Goal: Information Seeking & Learning: Learn about a topic

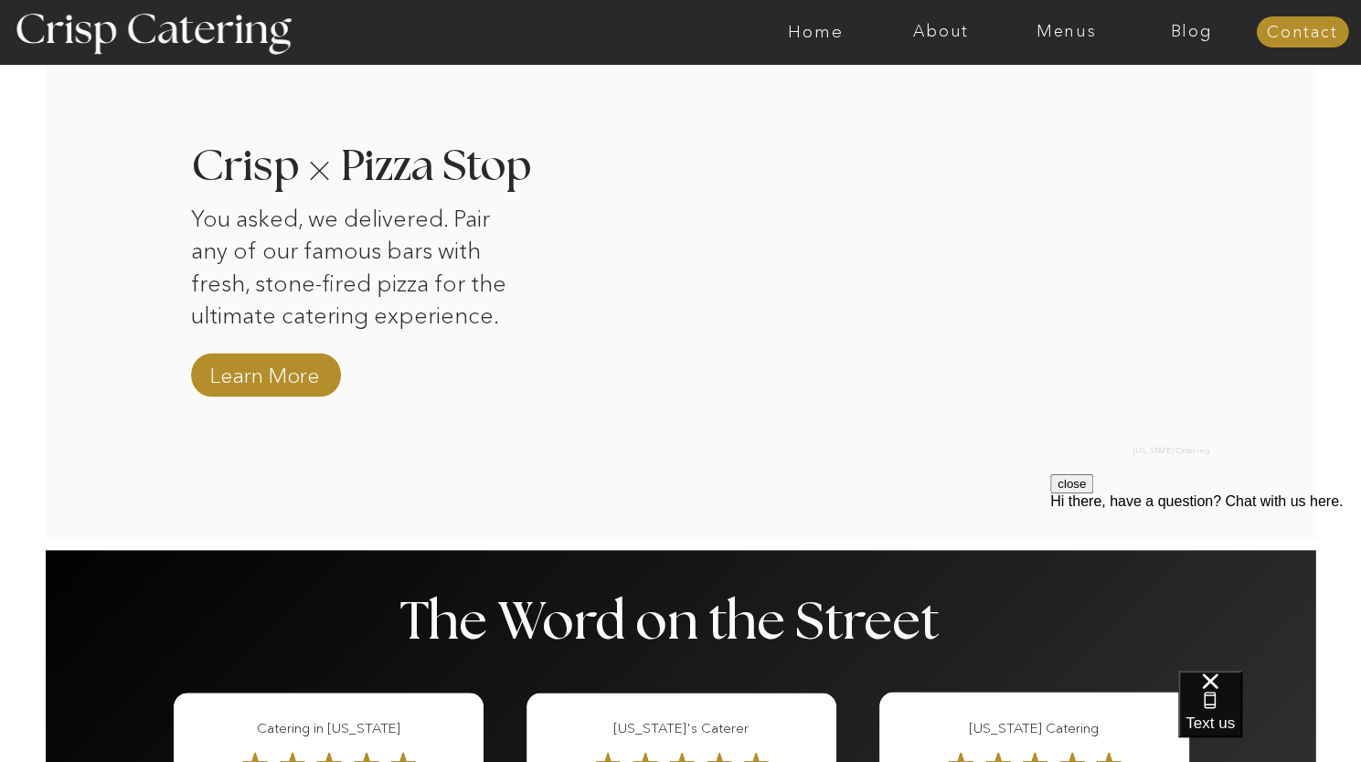
scroll to position [1869, 0]
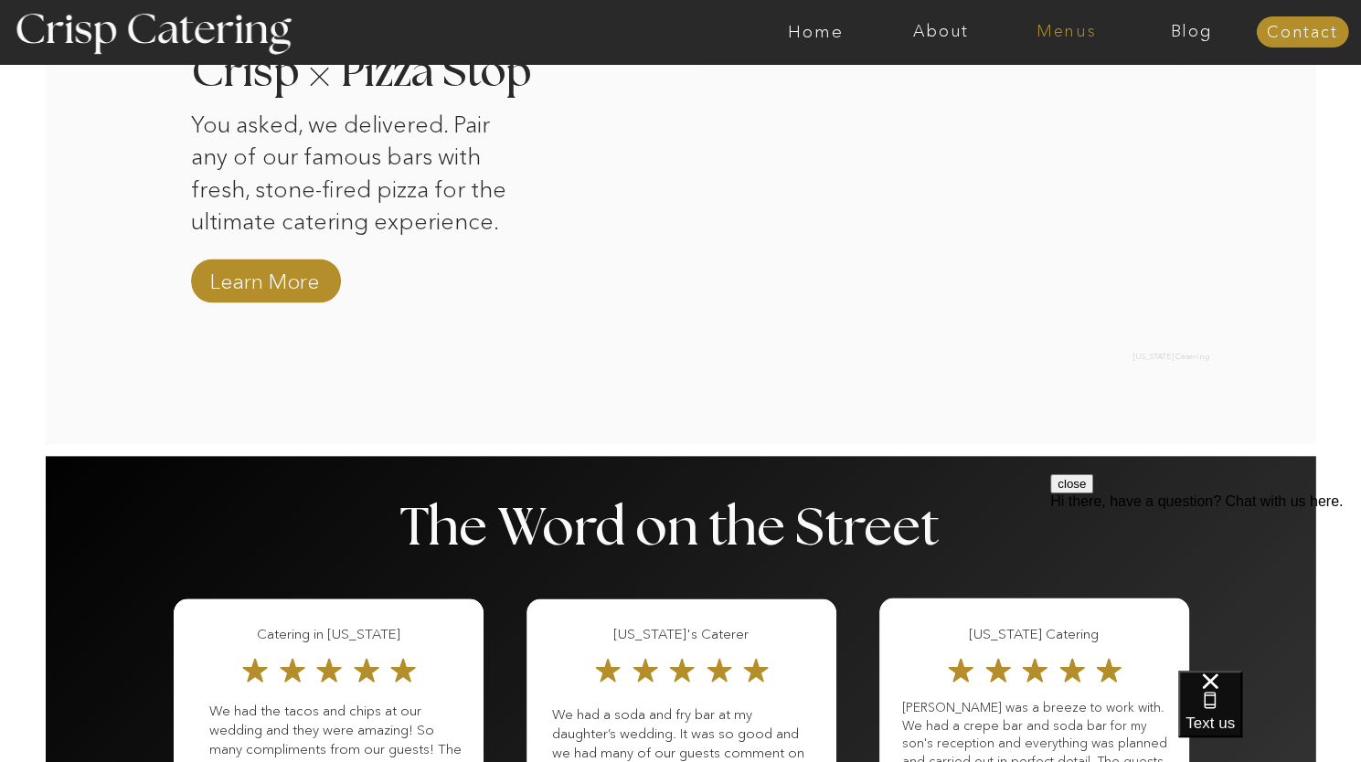
click at [1066, 29] on nav "Menus" at bounding box center [1066, 32] width 125 height 18
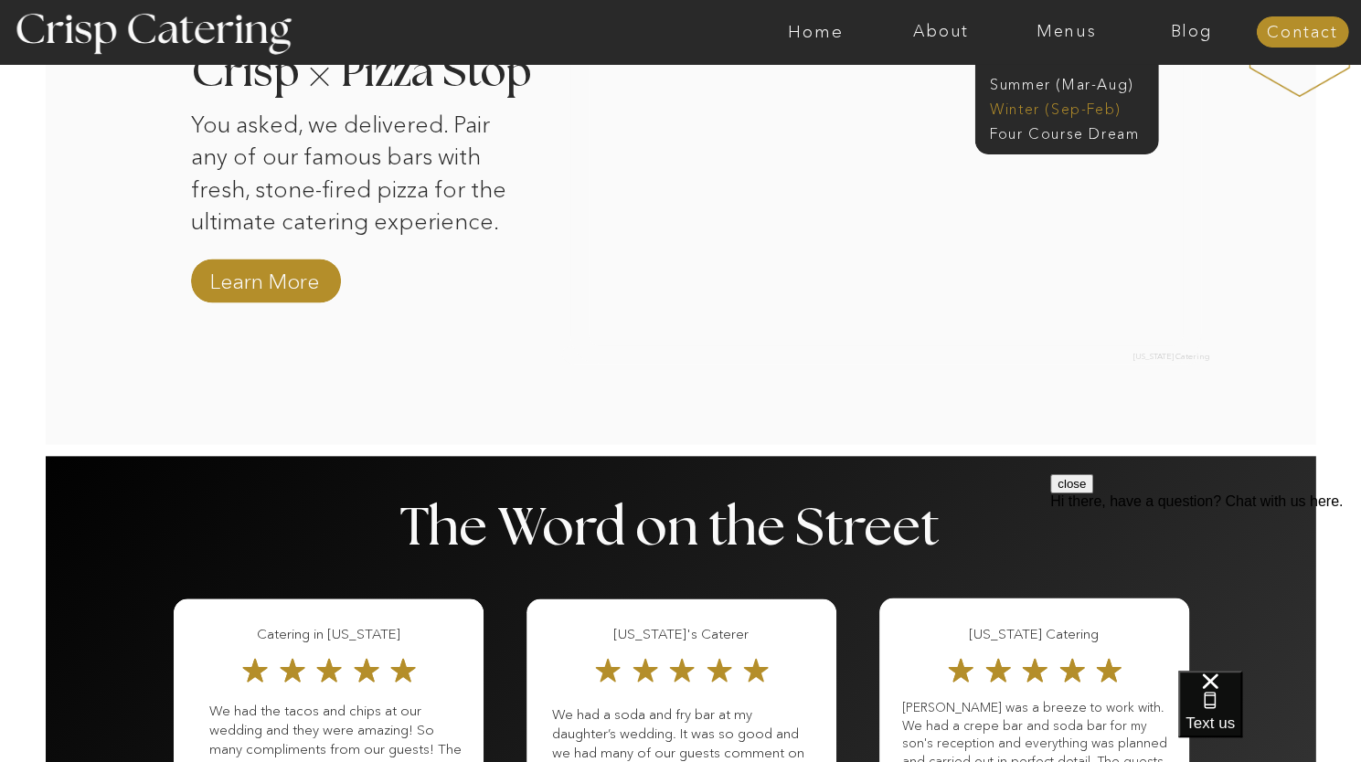
click at [1046, 105] on nav "Winter (Sep-Feb)" at bounding box center [1065, 107] width 150 height 17
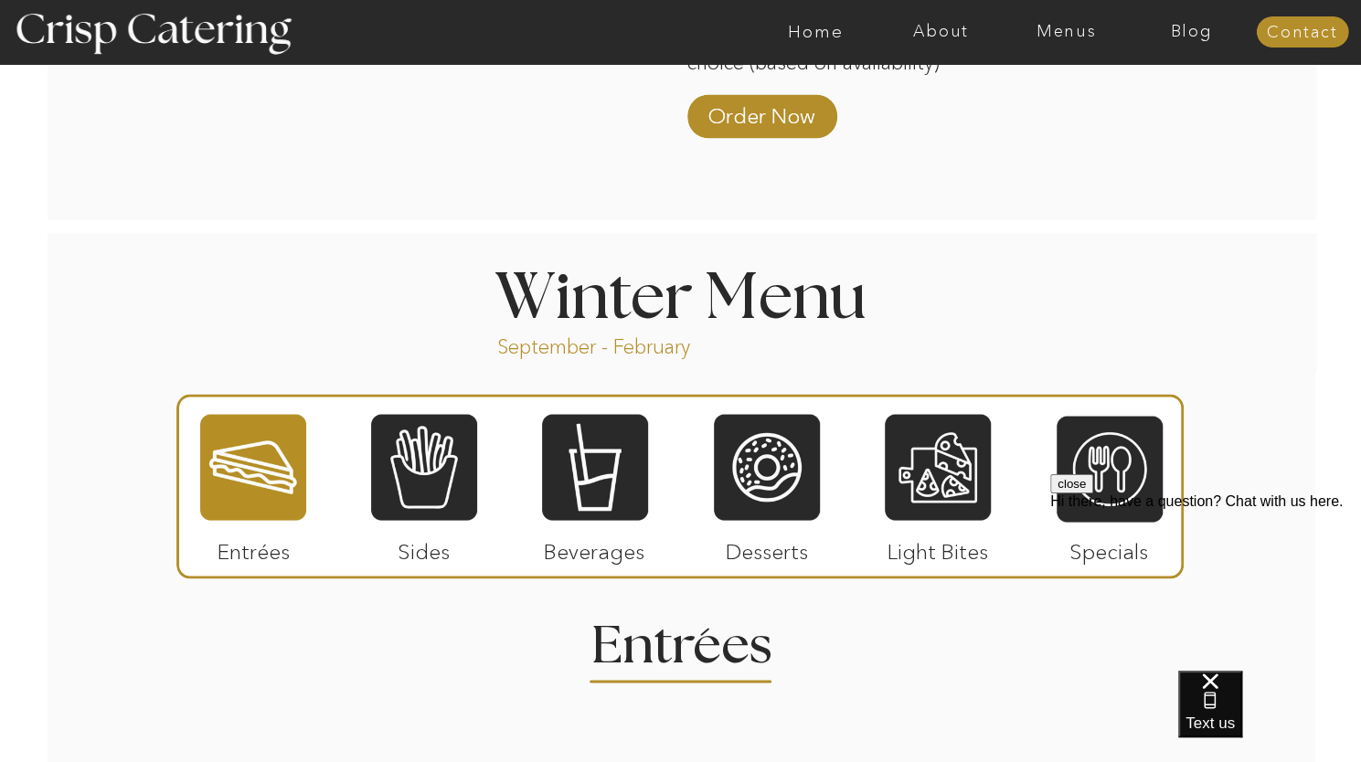
scroll to position [1826, 0]
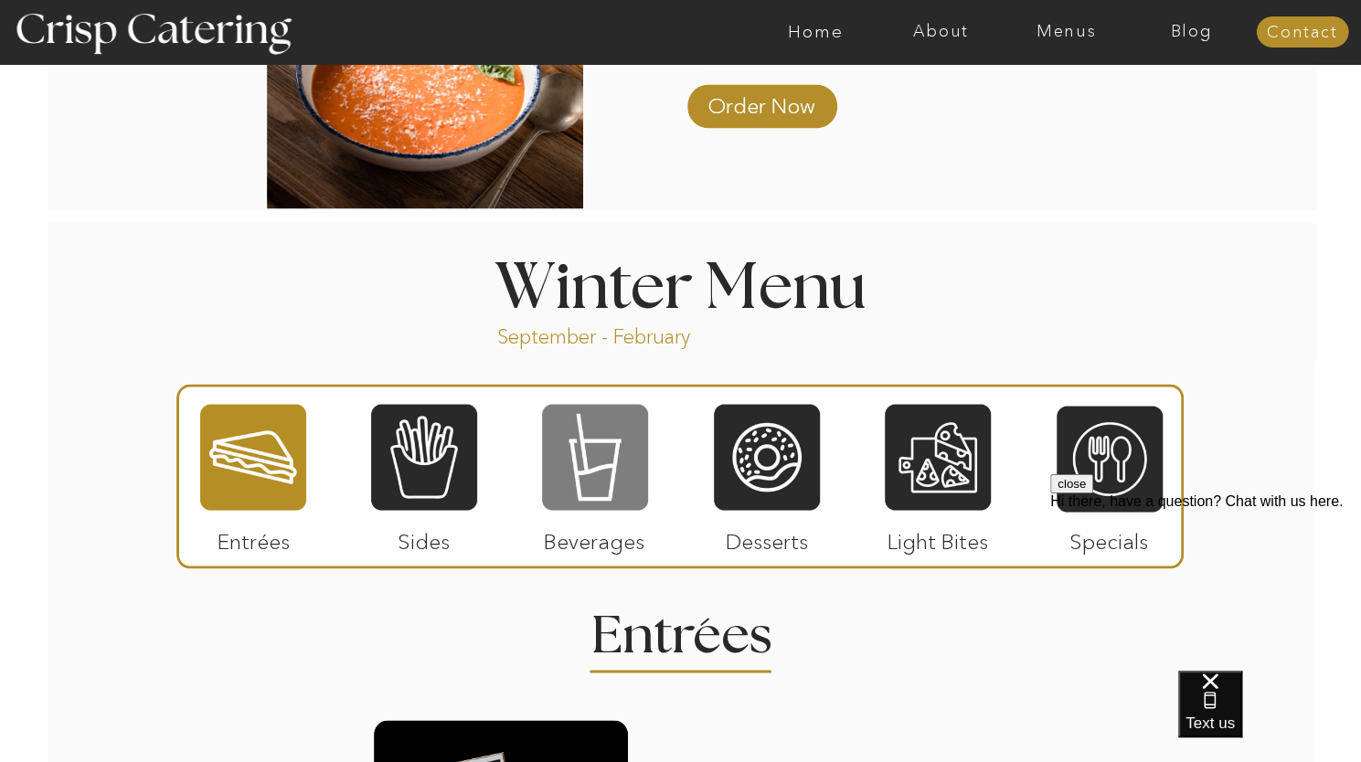
click at [611, 472] on div at bounding box center [595, 457] width 106 height 110
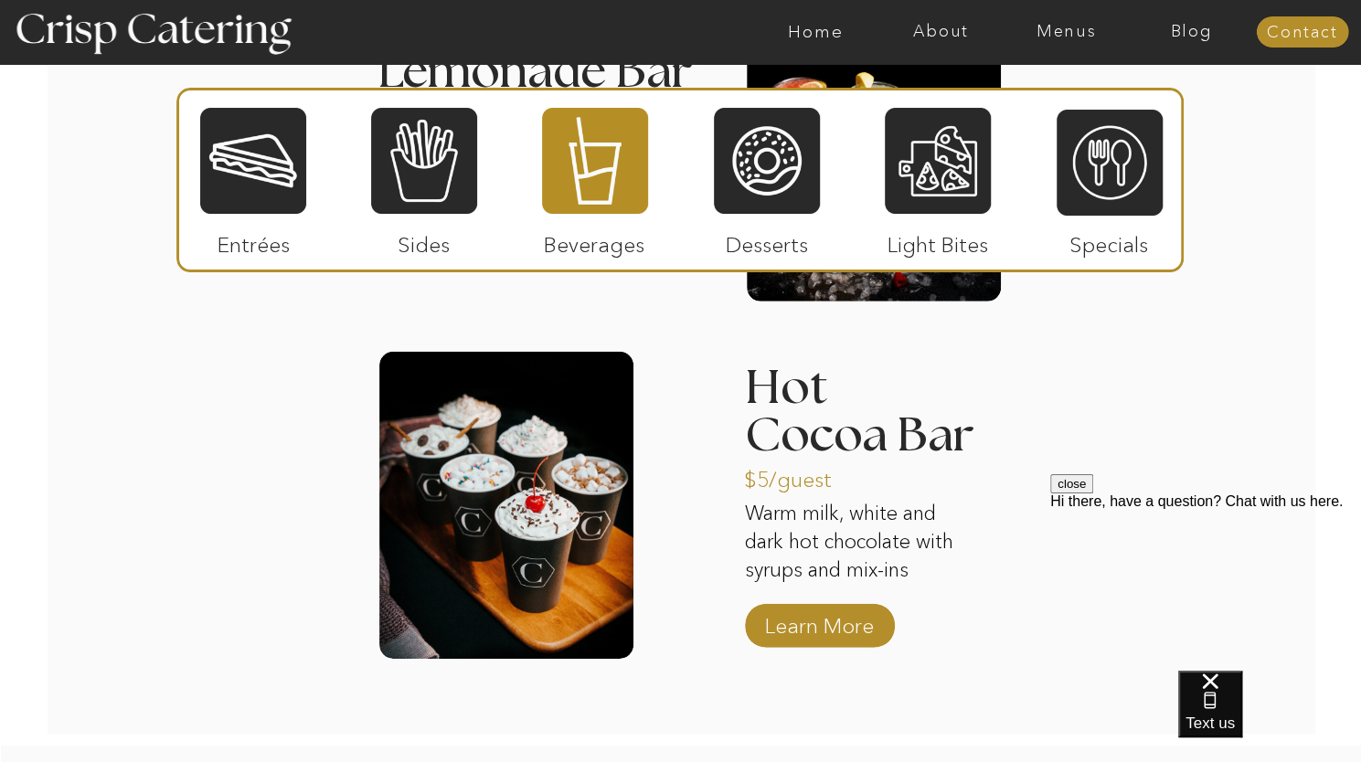
scroll to position [2897, 0]
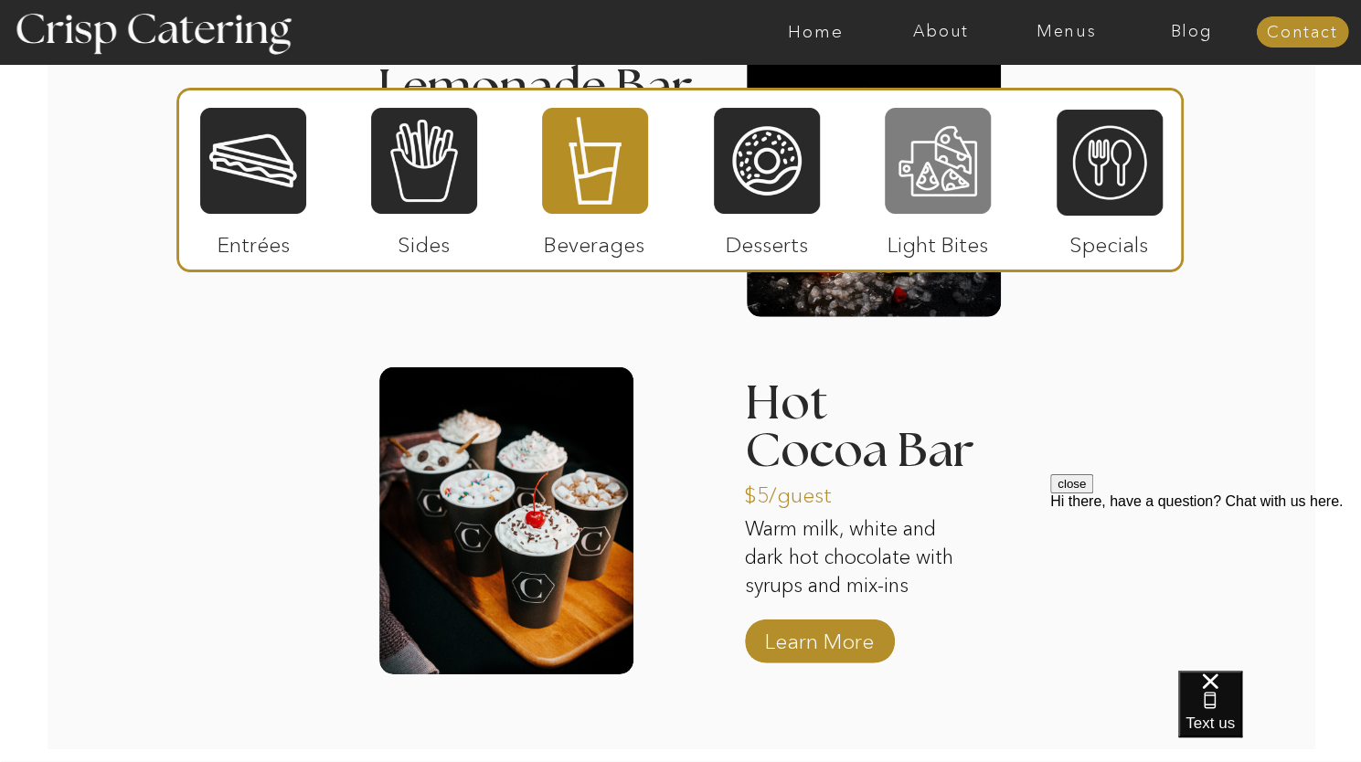
click at [947, 162] on div at bounding box center [938, 161] width 106 height 110
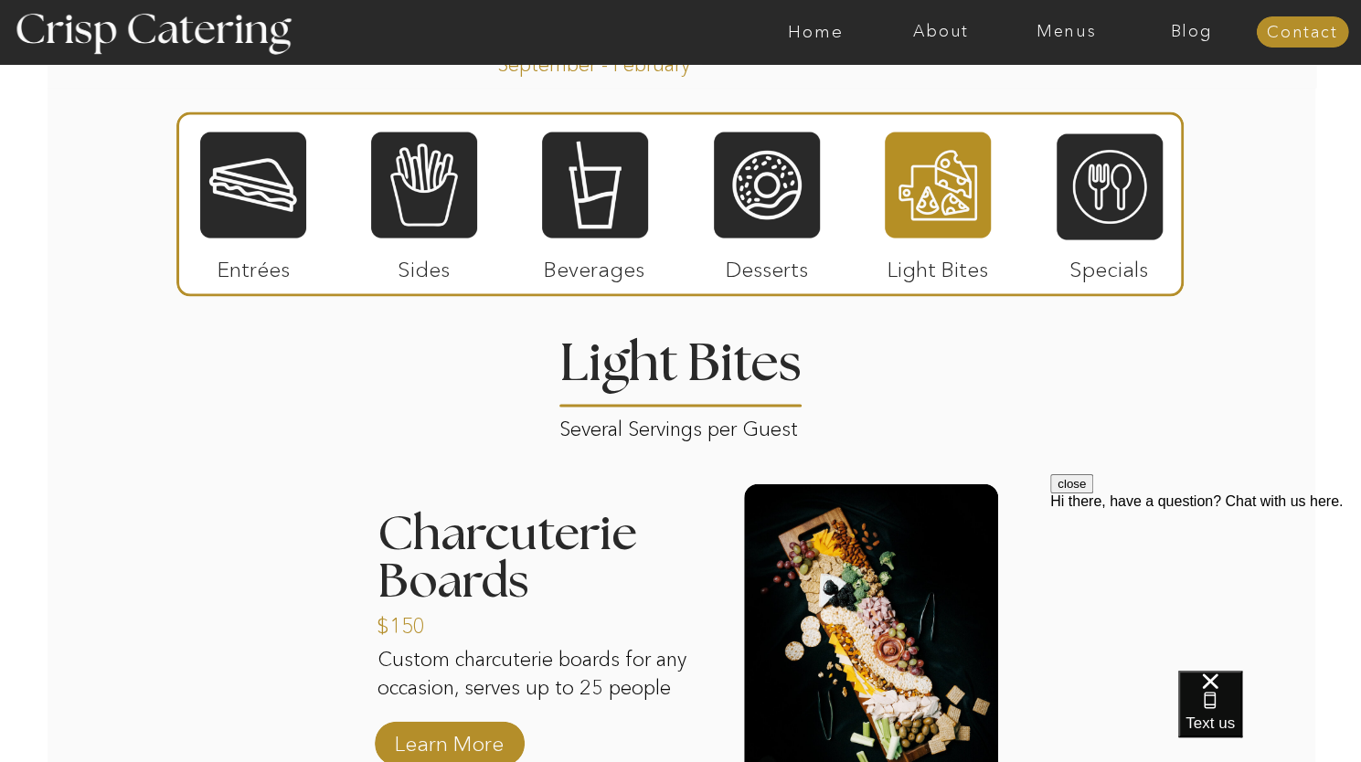
scroll to position [2097, 0]
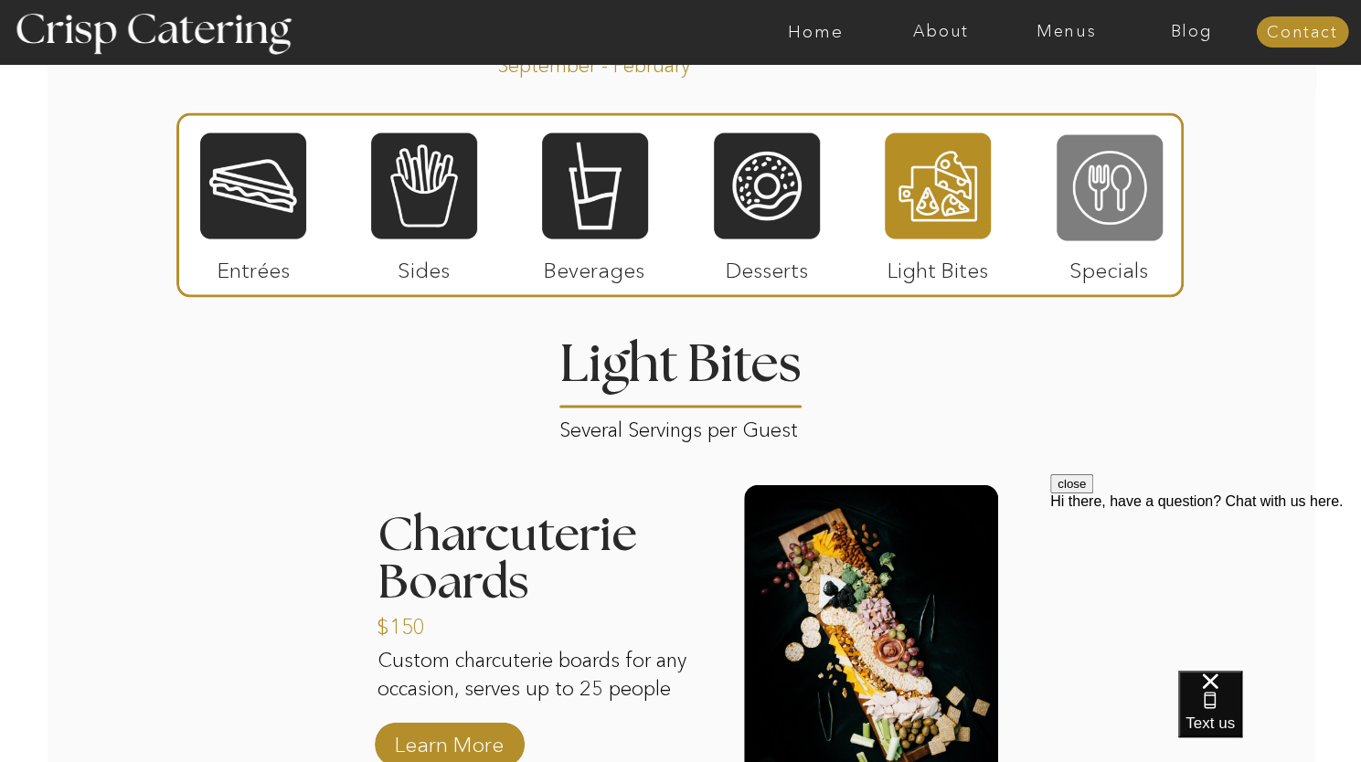
click at [1115, 187] on div at bounding box center [1110, 188] width 106 height 110
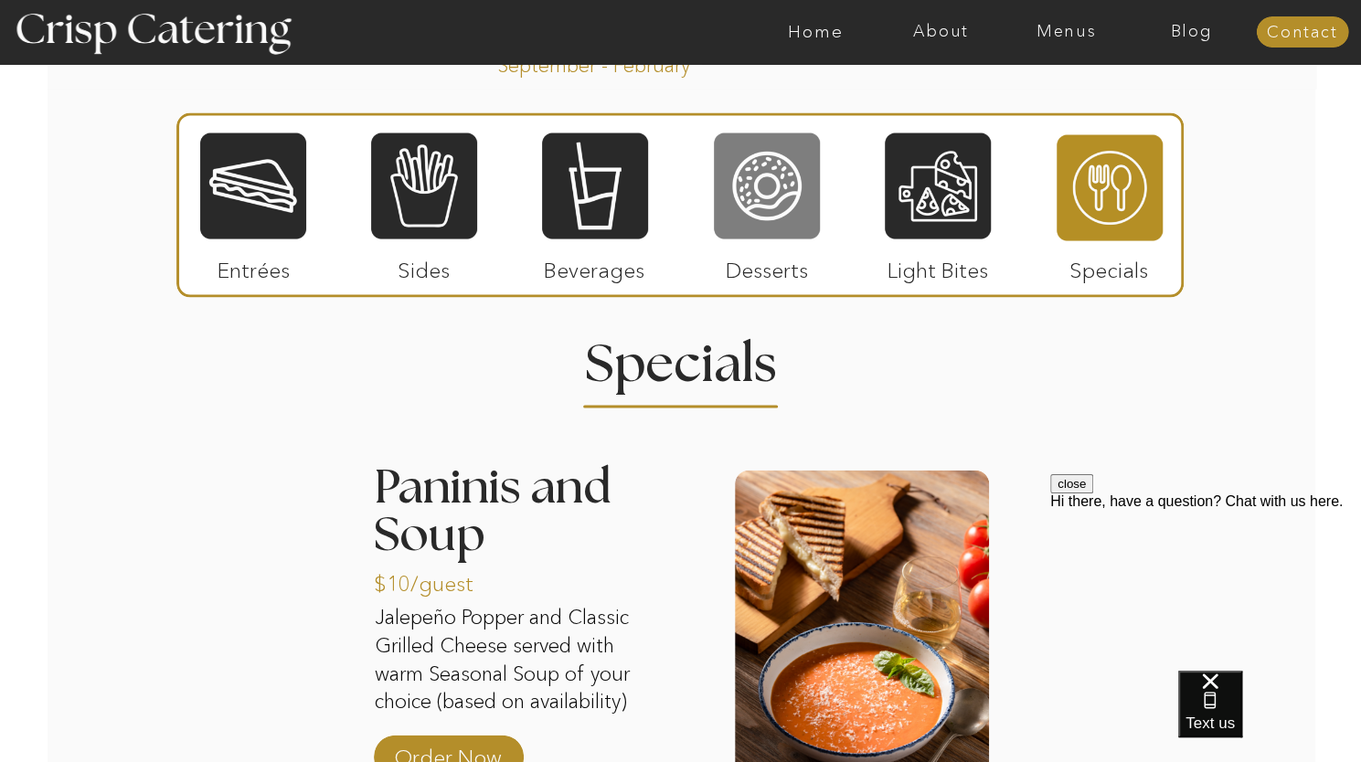
click at [789, 192] on div at bounding box center [767, 187] width 106 height 110
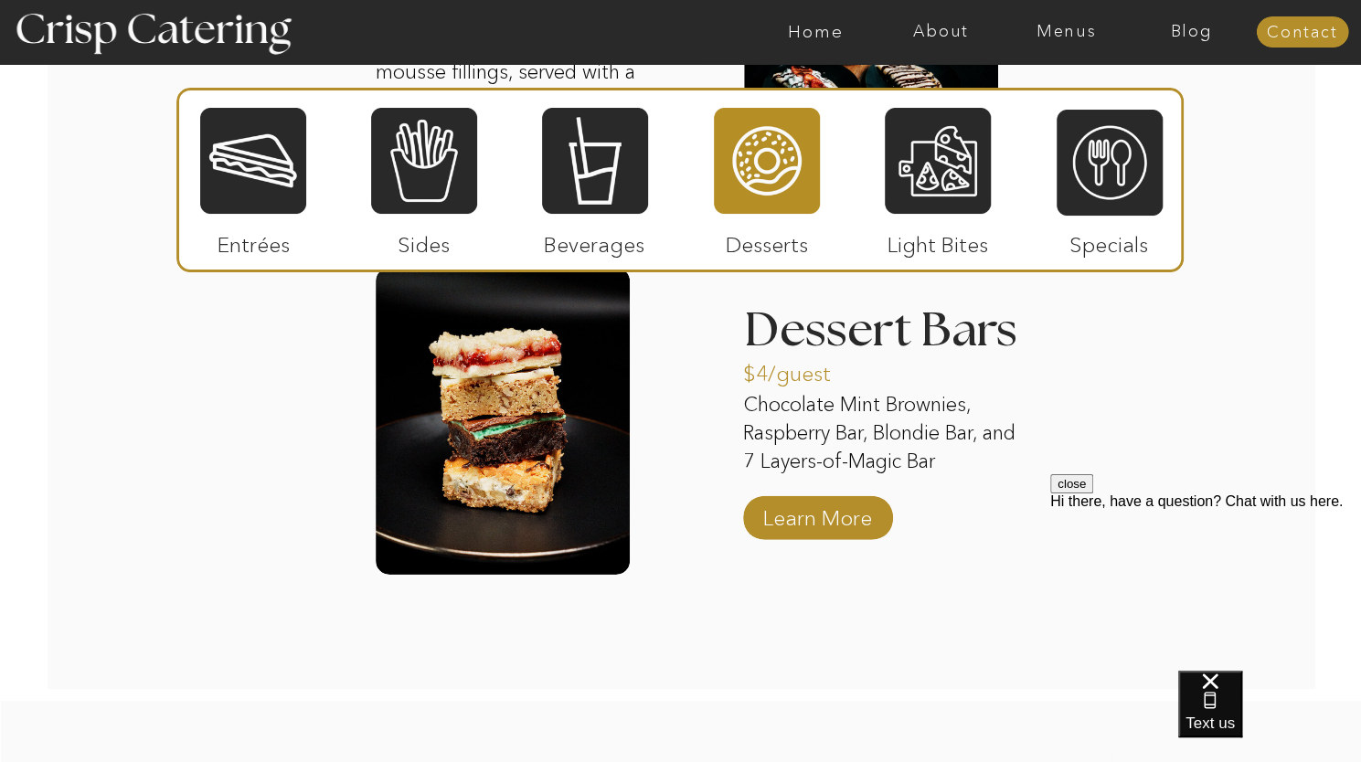
scroll to position [2995, 0]
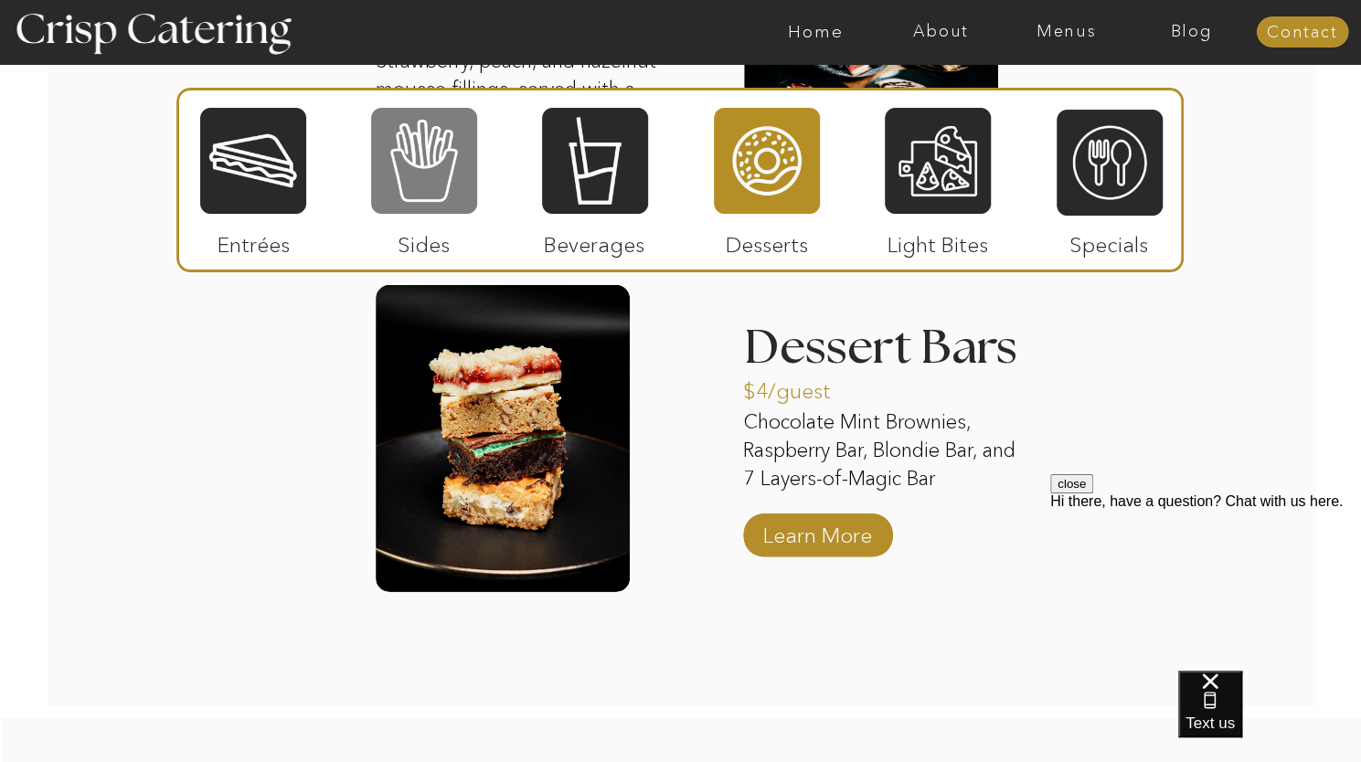
click at [432, 156] on div at bounding box center [424, 161] width 106 height 110
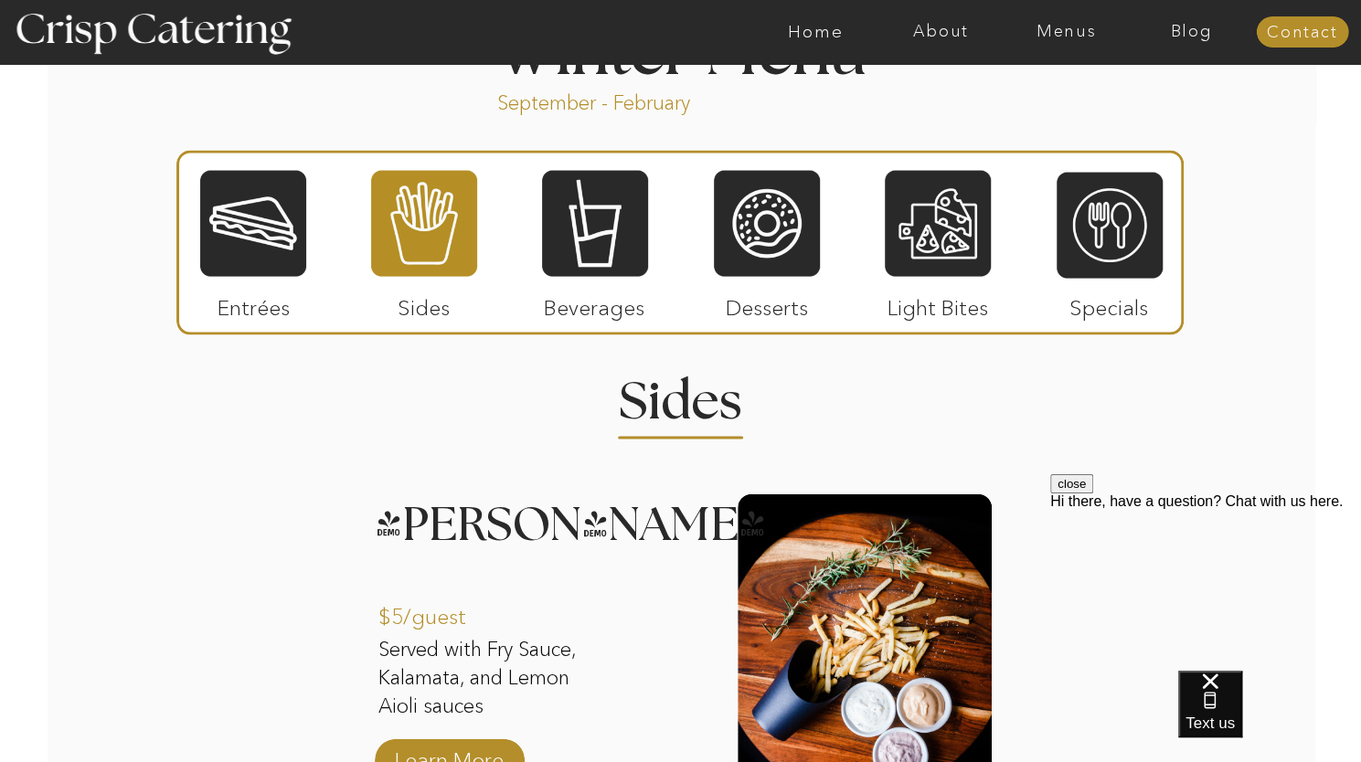
scroll to position [2034, 0]
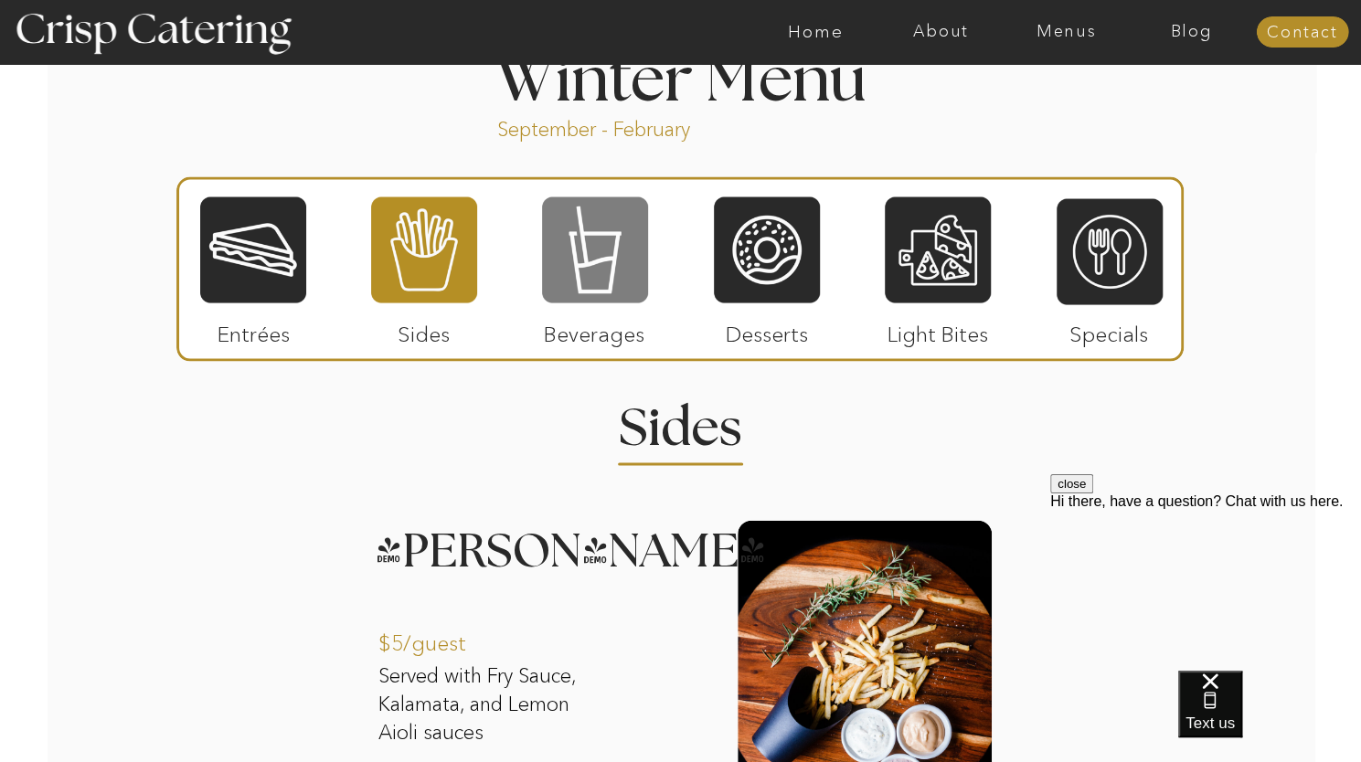
click at [591, 264] on div at bounding box center [595, 250] width 106 height 110
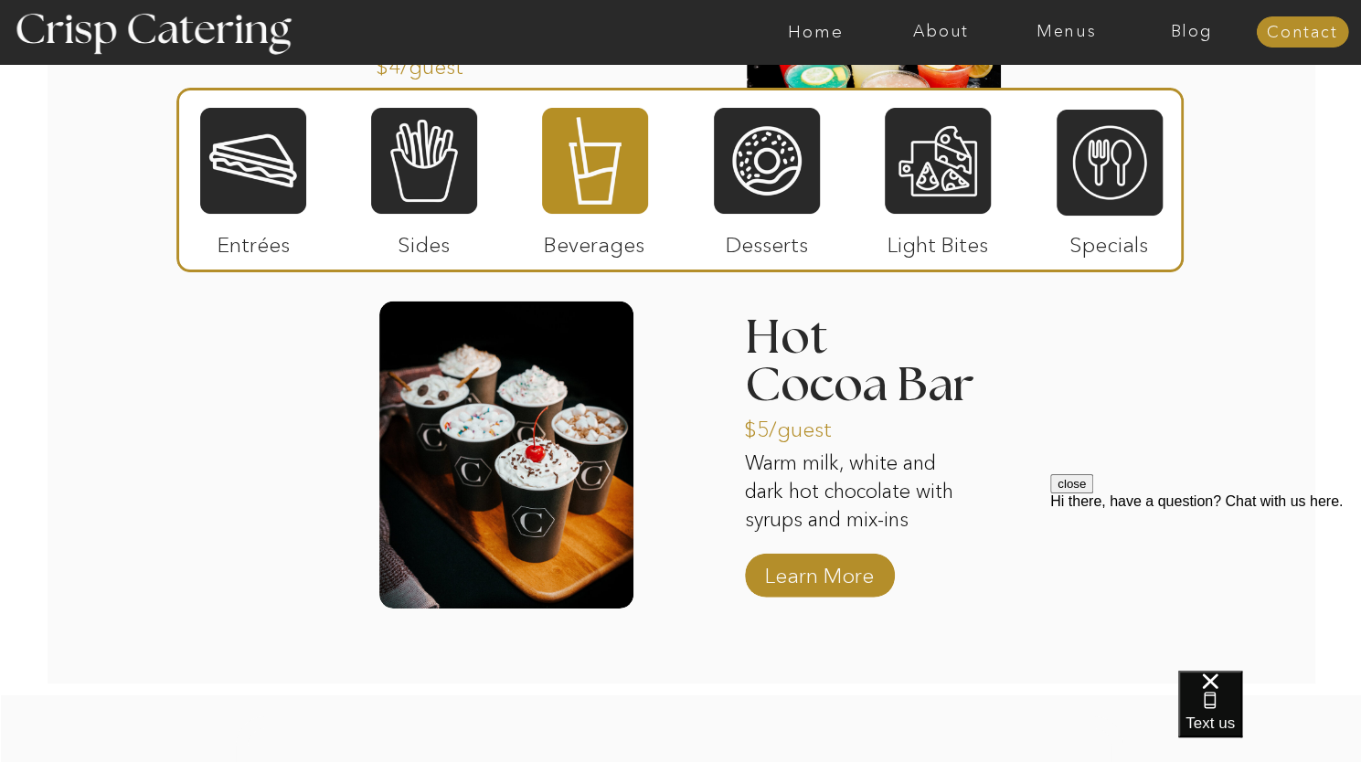
scroll to position [2955, 0]
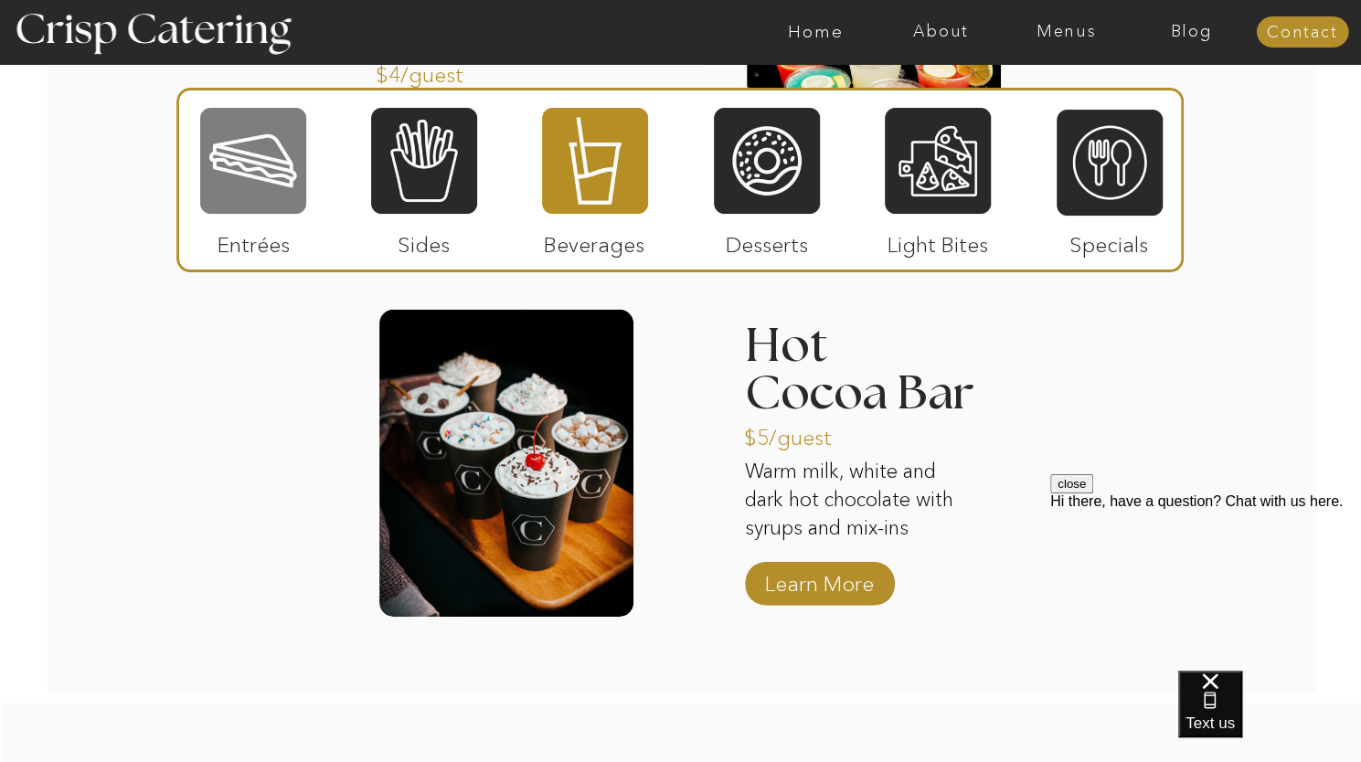
click at [263, 173] on div at bounding box center [253, 161] width 106 height 110
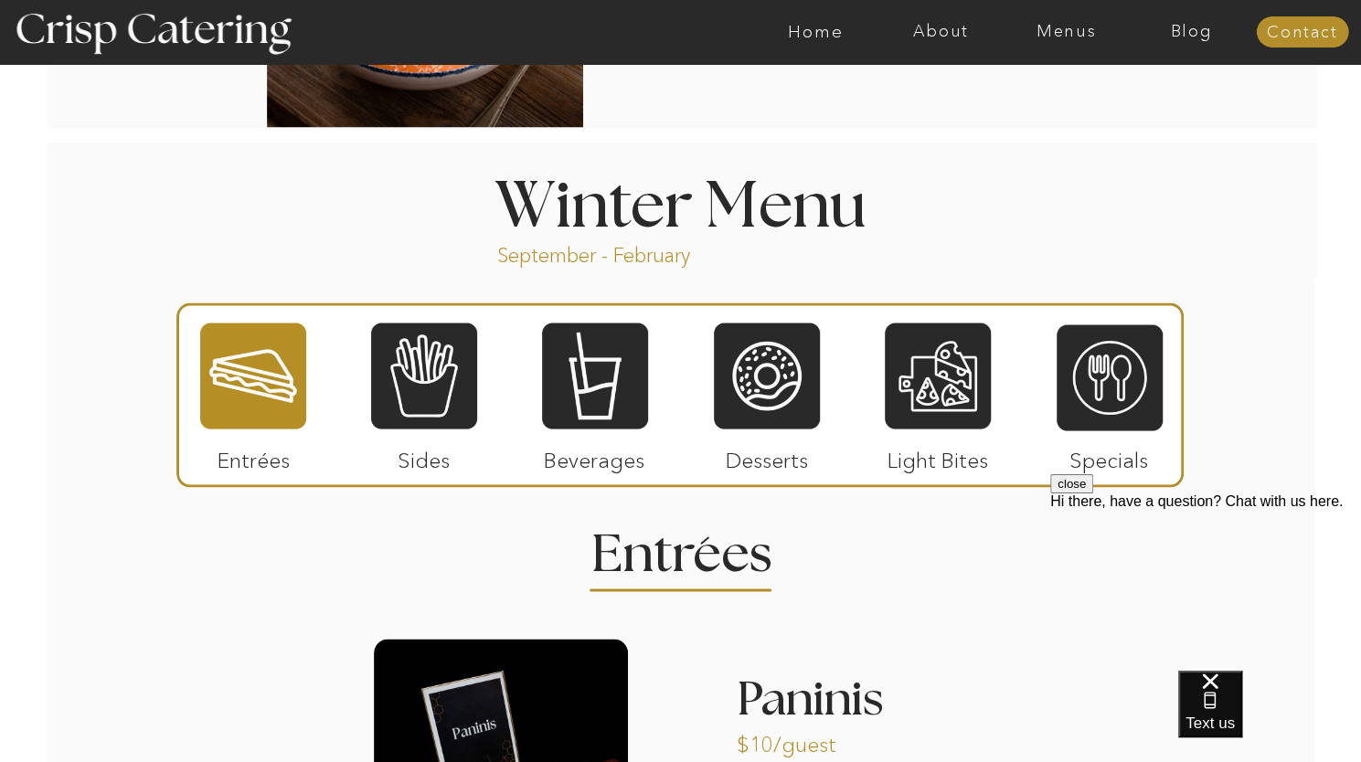
scroll to position [1907, 0]
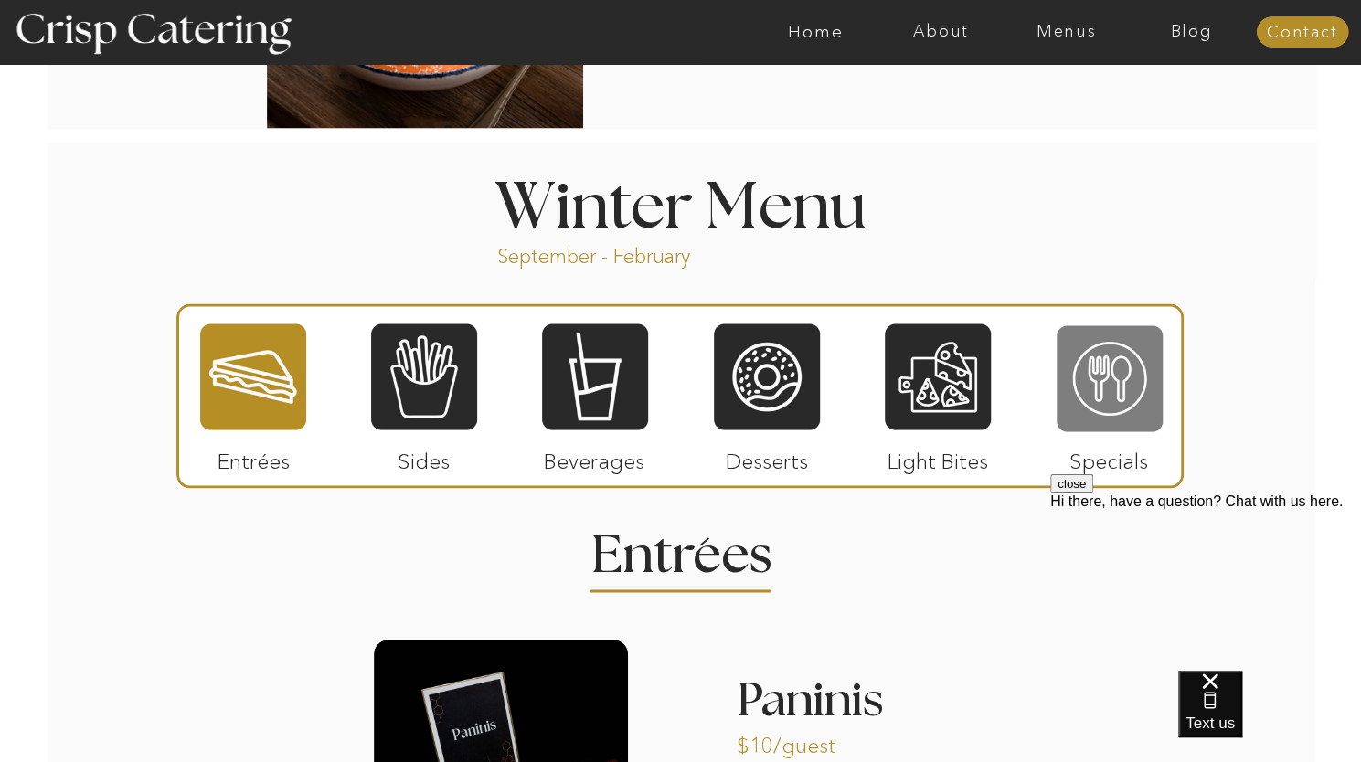
click at [1101, 390] on div at bounding box center [1110, 379] width 106 height 110
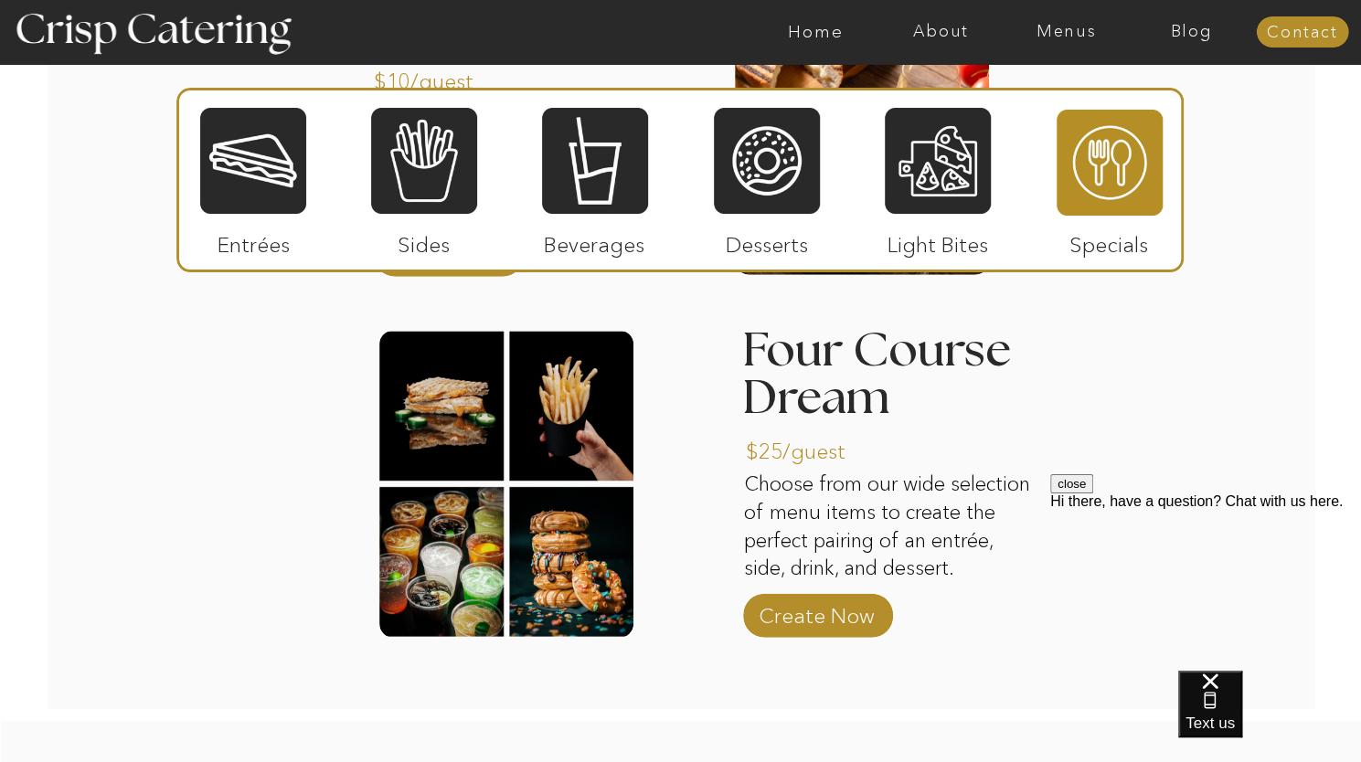
scroll to position [2598, 0]
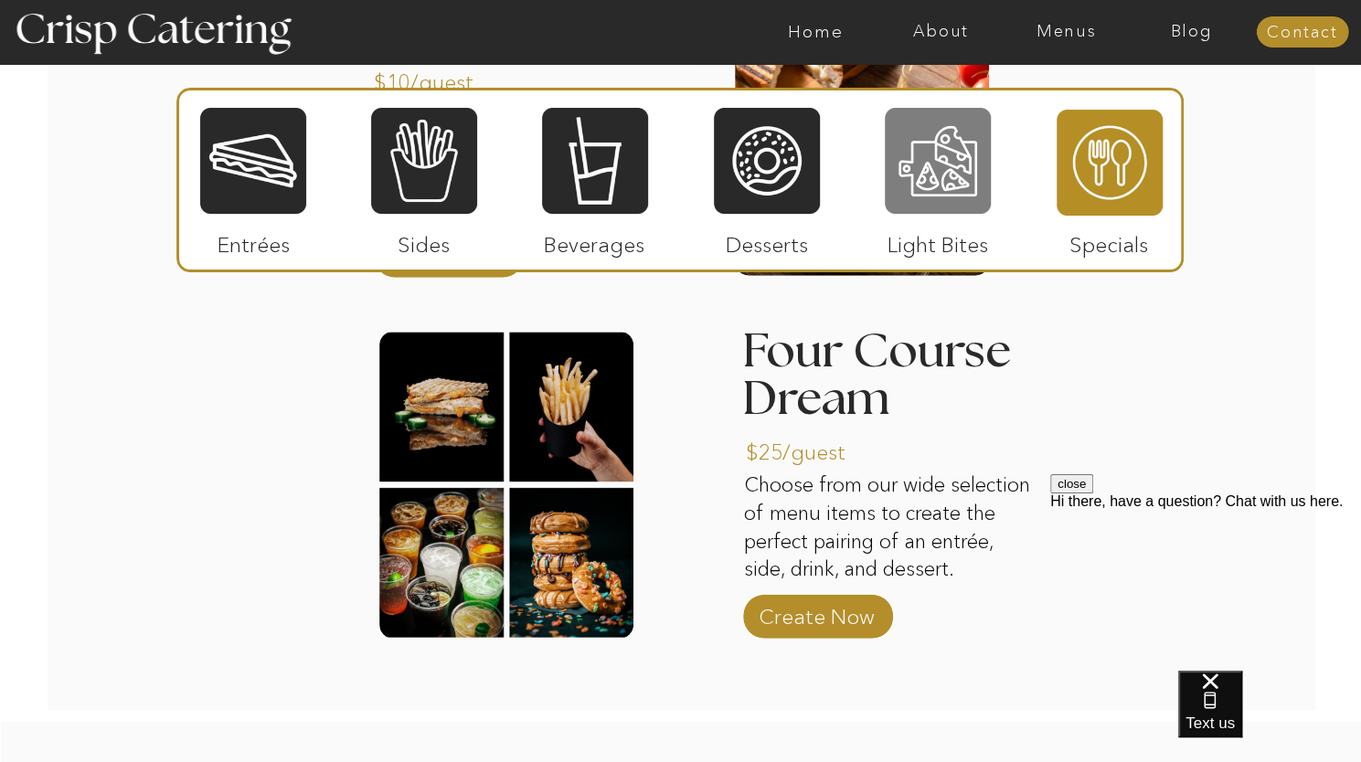
click at [962, 168] on div at bounding box center [938, 161] width 106 height 110
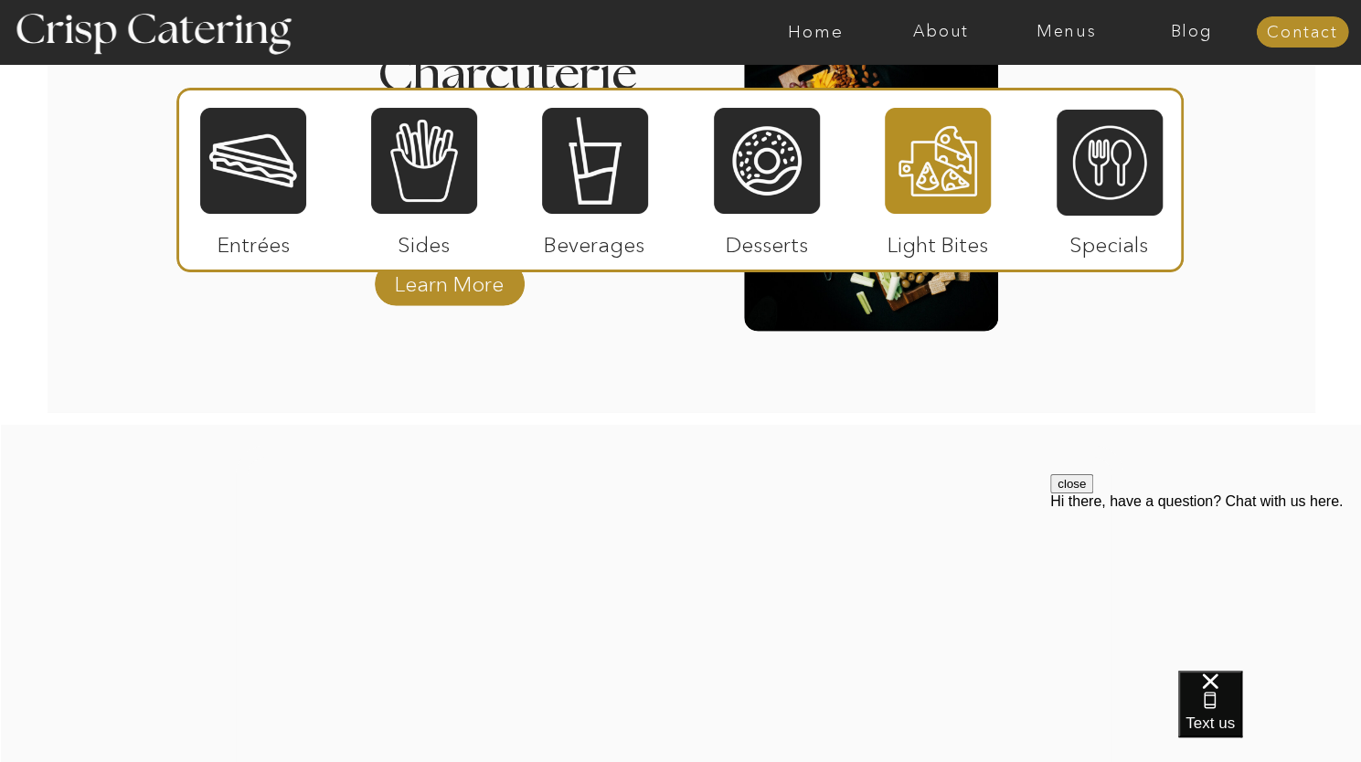
scroll to position [2554, 0]
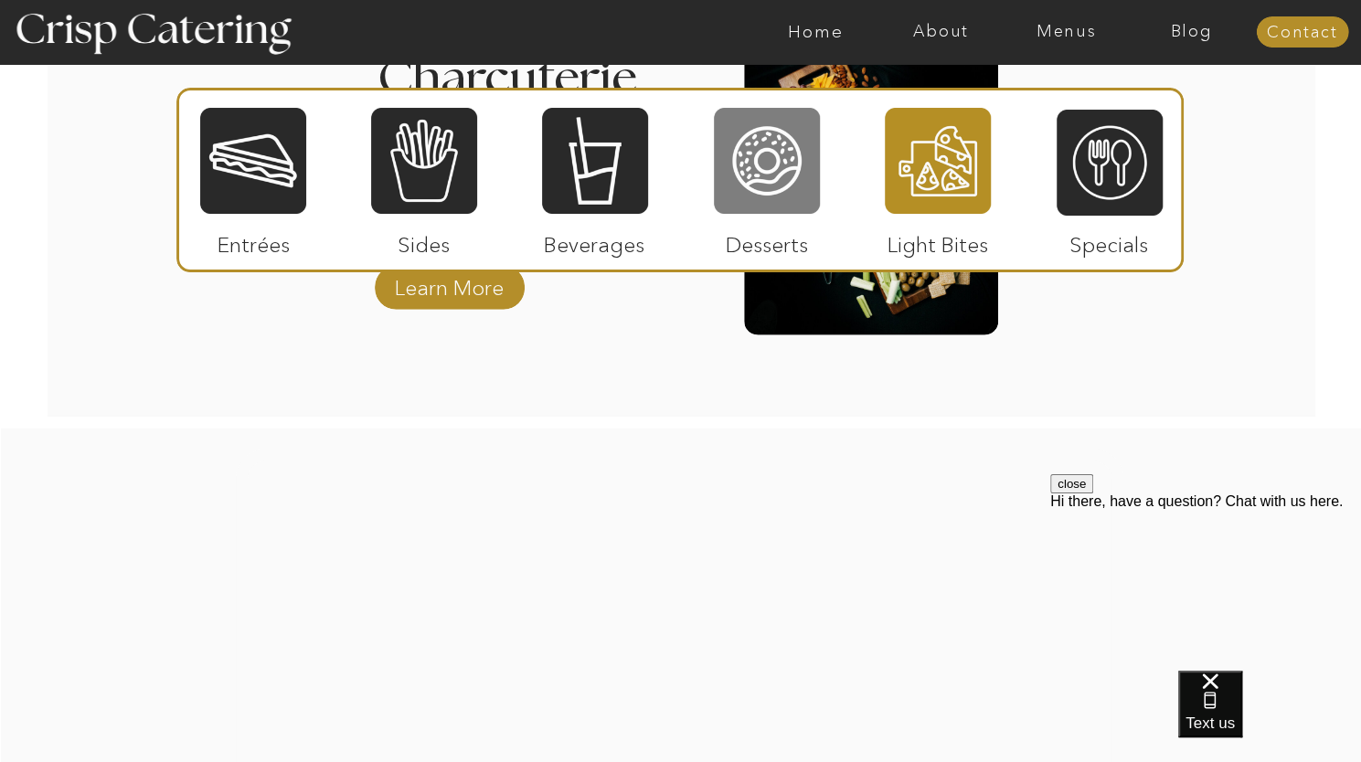
click at [778, 147] on div at bounding box center [767, 161] width 106 height 110
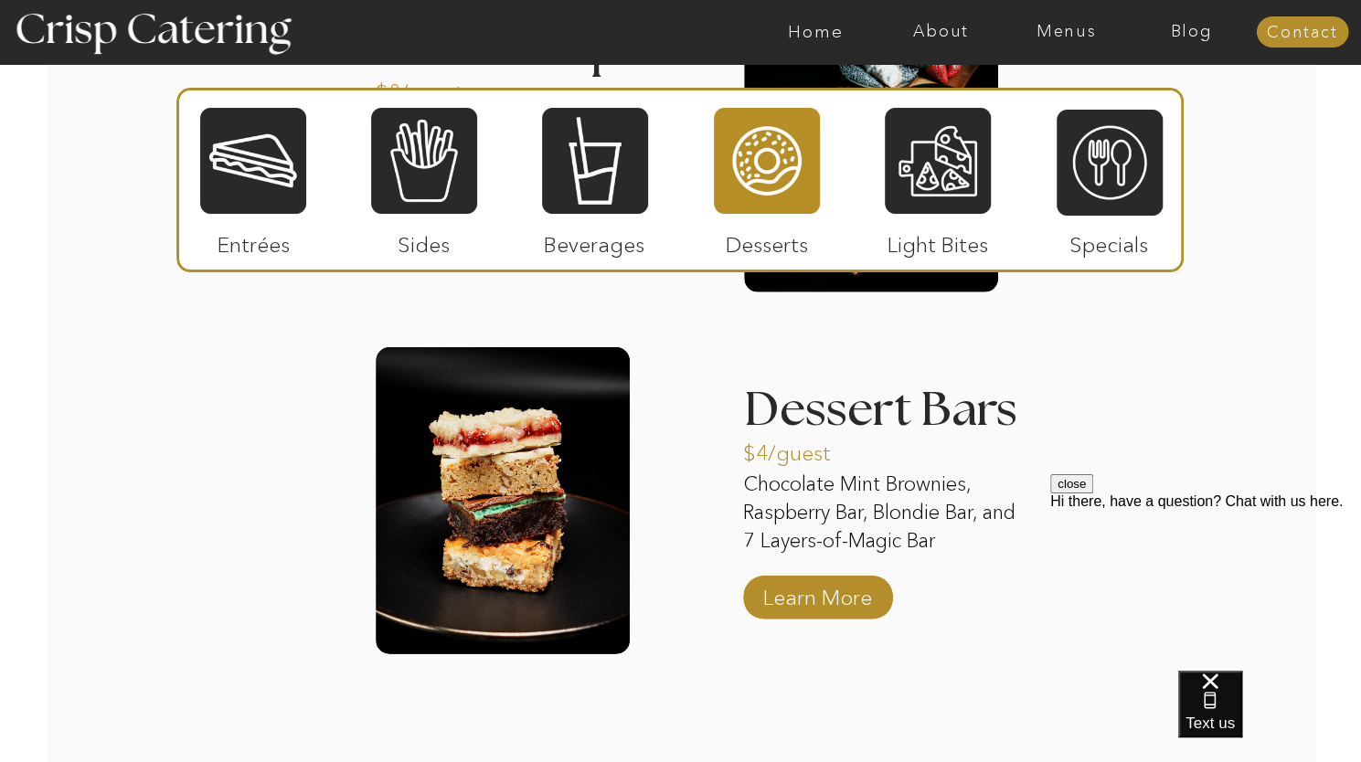
scroll to position [2949, 0]
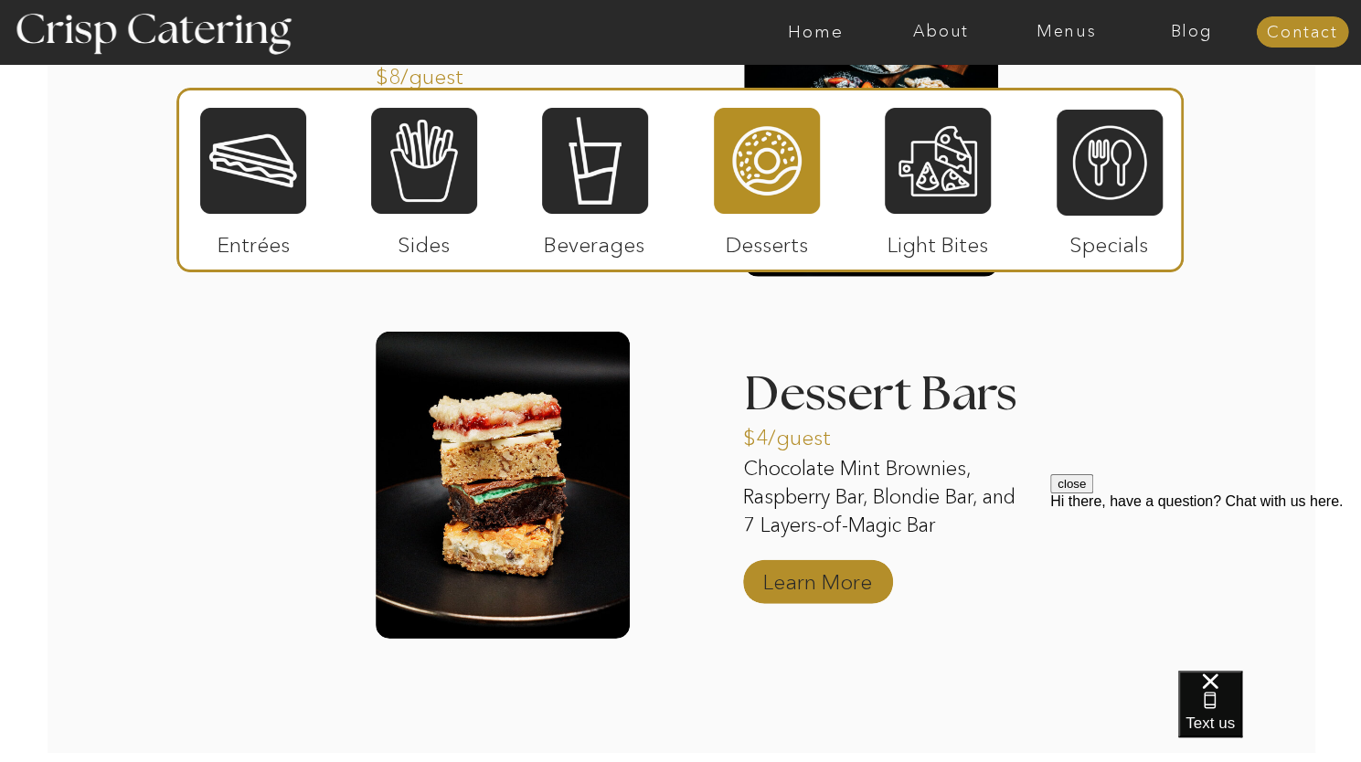
click at [844, 571] on p "Learn More" at bounding box center [818, 577] width 122 height 53
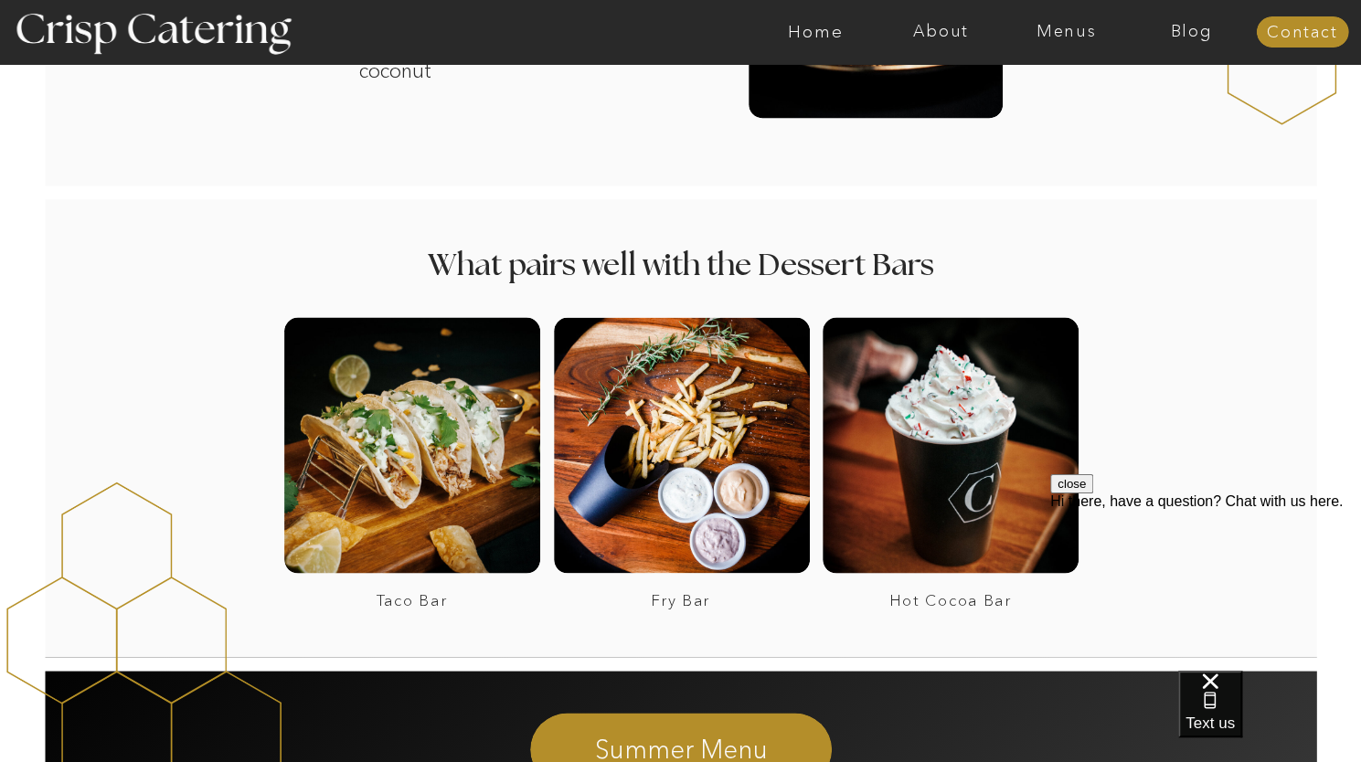
scroll to position [1859, 0]
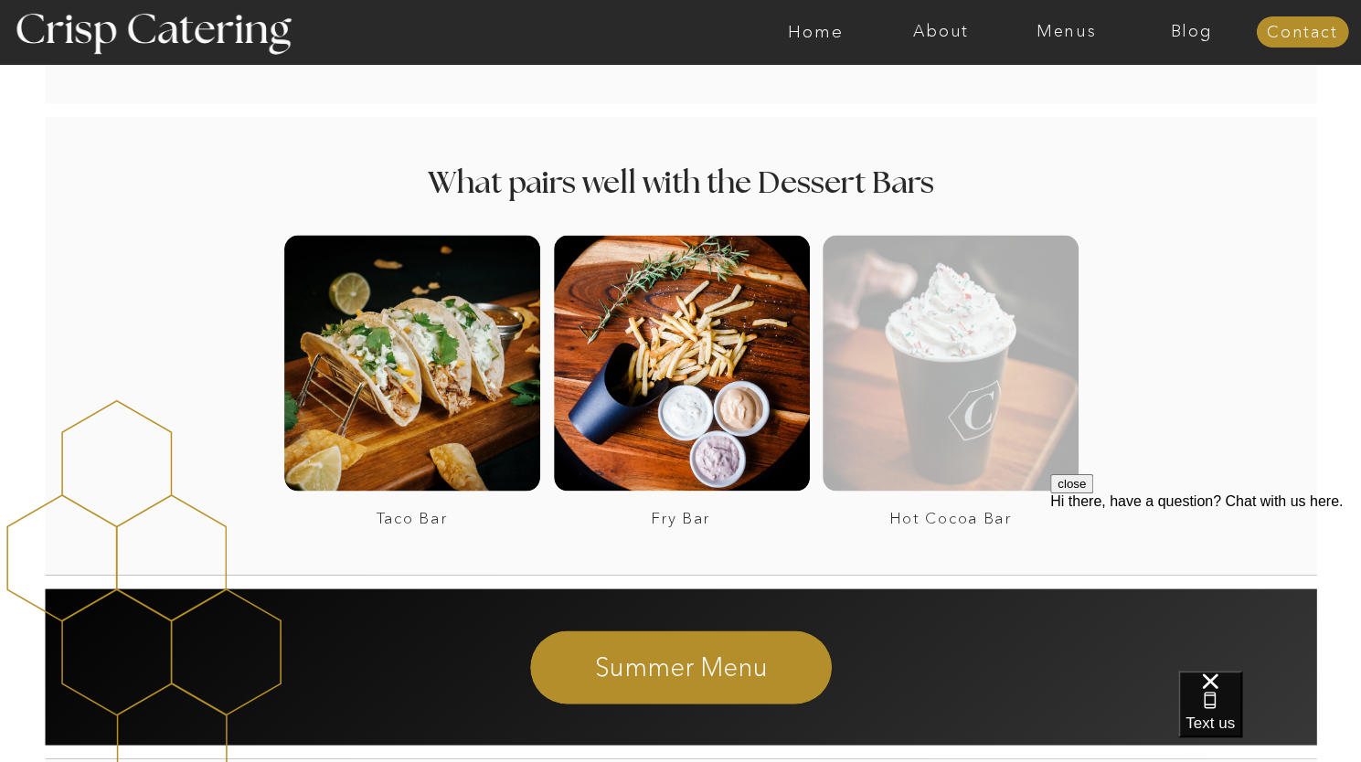
click at [948, 409] on div at bounding box center [951, 363] width 256 height 256
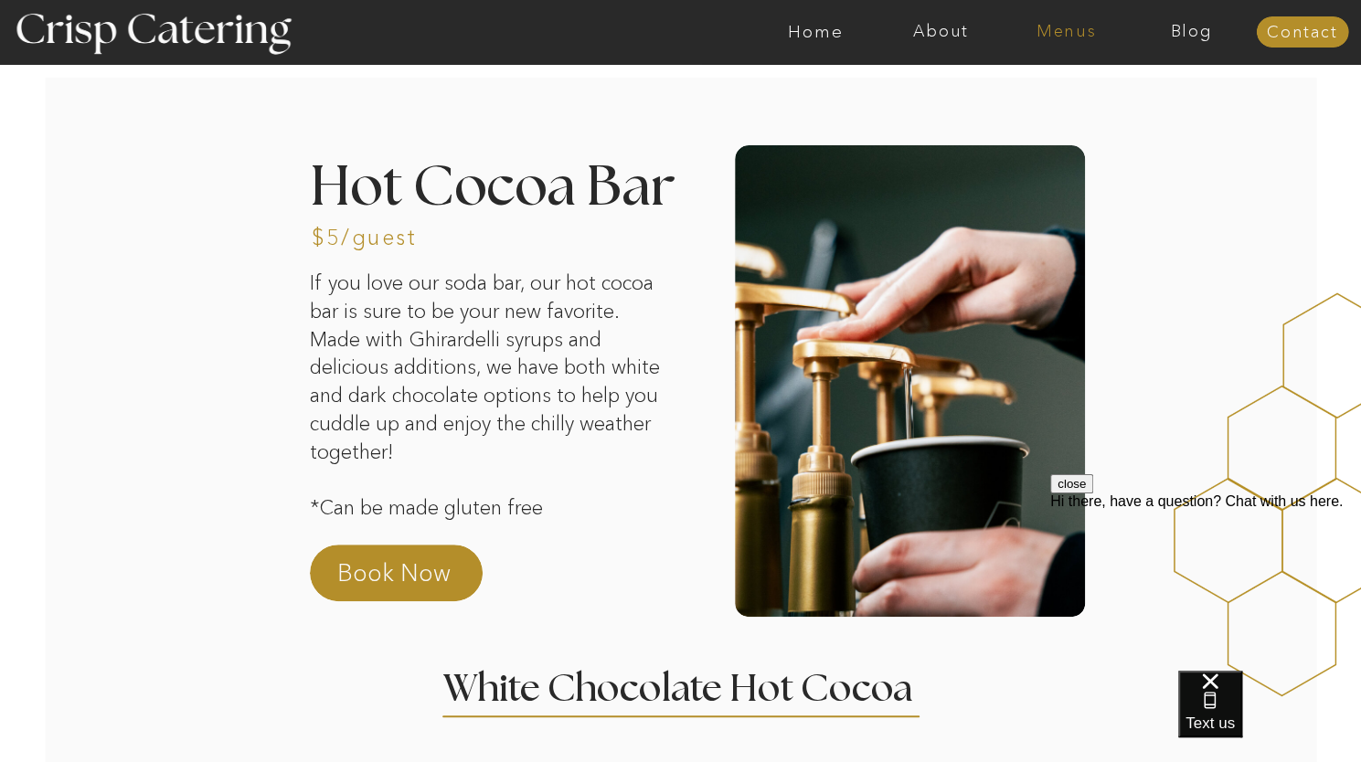
click at [1068, 30] on nav "Menus" at bounding box center [1066, 32] width 125 height 18
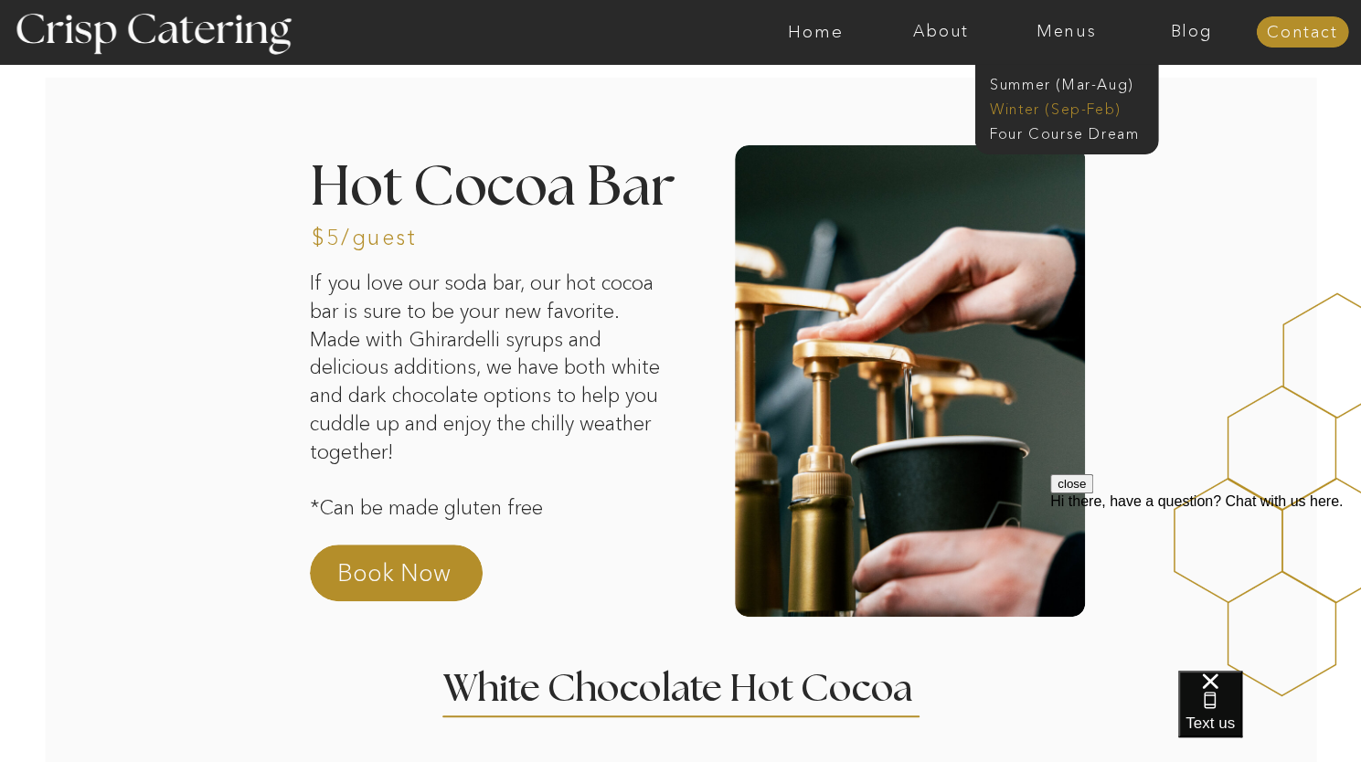
click at [1048, 112] on nav "Winter (Sep-Feb)" at bounding box center [1065, 107] width 150 height 17
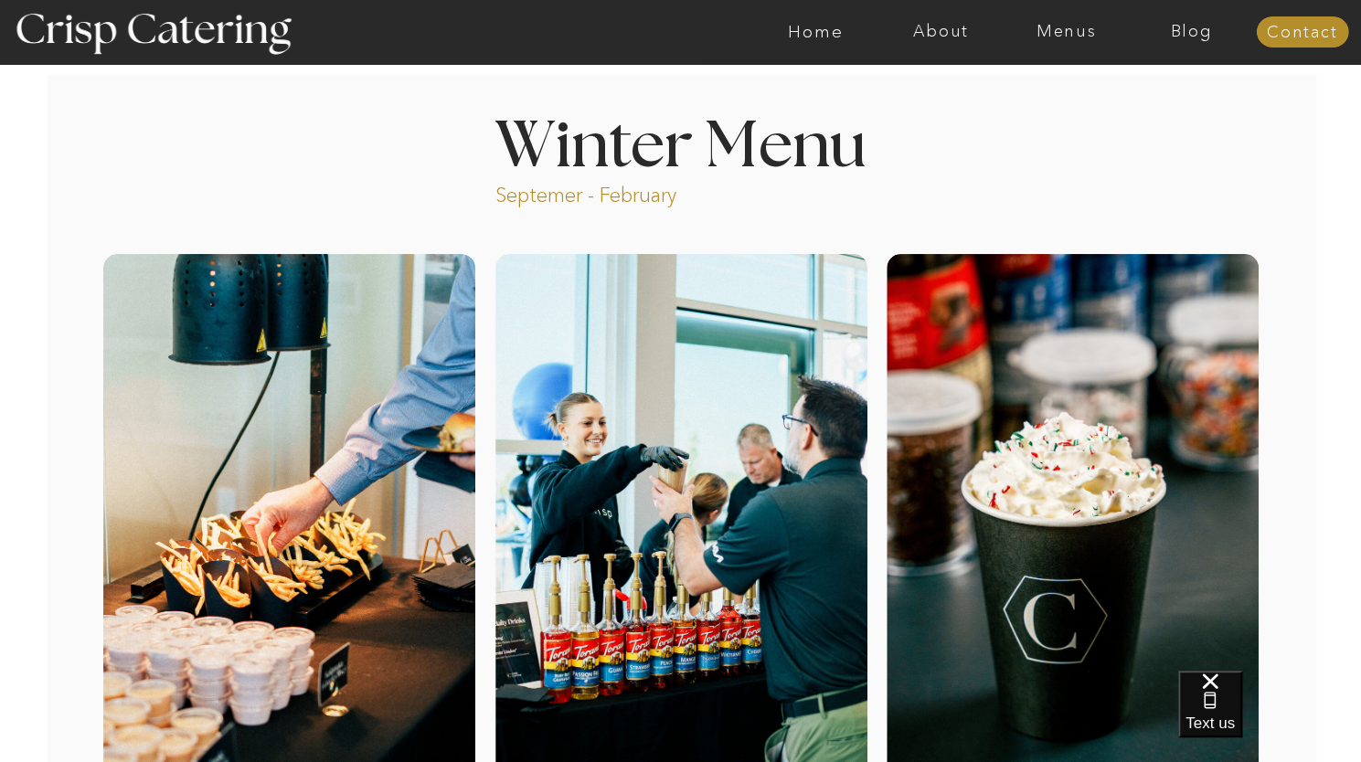
click at [1062, 37] on nav "Menus" at bounding box center [1066, 32] width 125 height 18
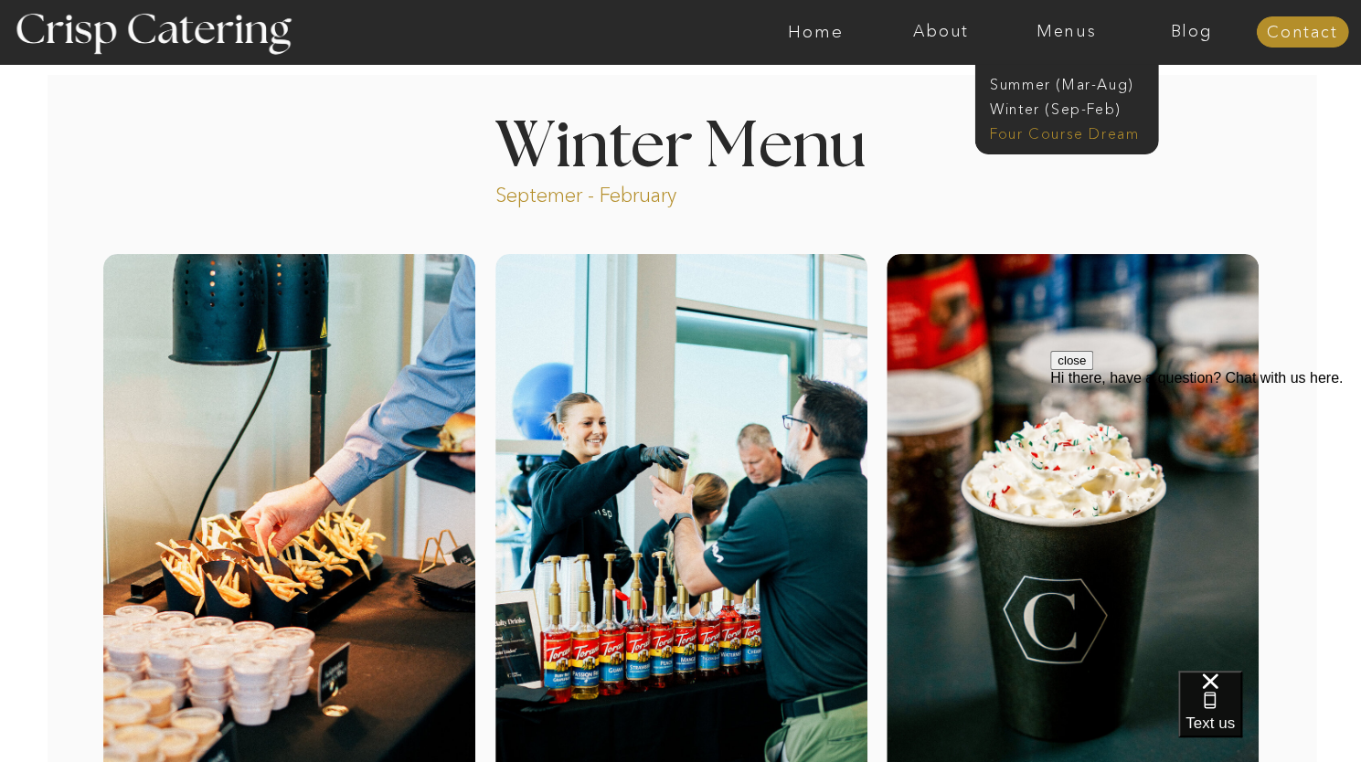
click at [1055, 131] on nav "Four Course Dream" at bounding box center [1072, 131] width 164 height 17
